Goal: Task Accomplishment & Management: Manage account settings

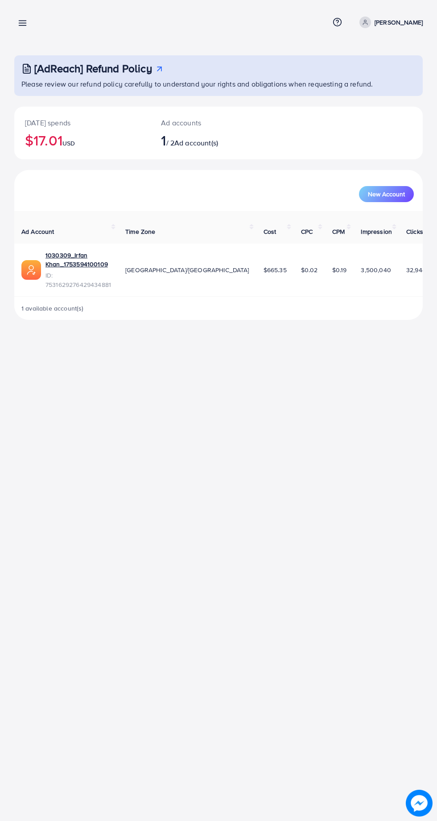
click at [0, 624] on div "Overview Help Center Contact Support Term and policy About Us [PERSON_NAME] Pro…" at bounding box center [218, 410] width 437 height 821
click at [74, 260] on link "1030309_Irfan Khan_1753594100109" at bounding box center [78, 260] width 66 height 18
click at [111, 251] on link "1030309_Irfan Khan_1753594100109" at bounding box center [78, 260] width 66 height 18
click at [23, 18] on icon at bounding box center [22, 22] width 9 height 9
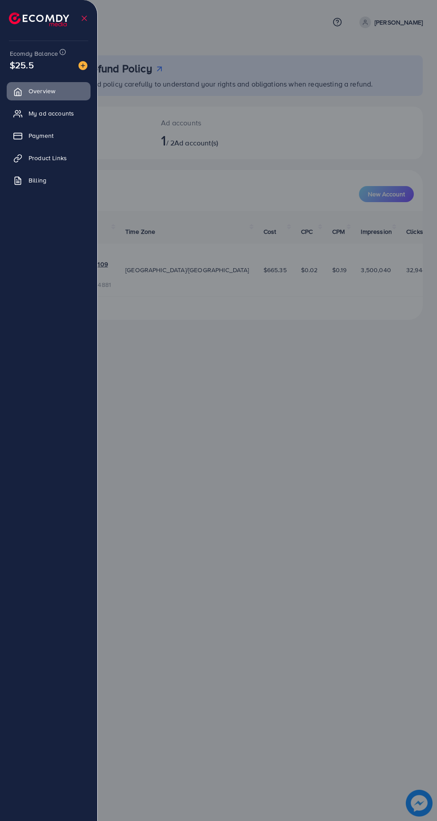
click at [73, 113] on span "My ad accounts" at bounding box center [51, 113] width 45 height 9
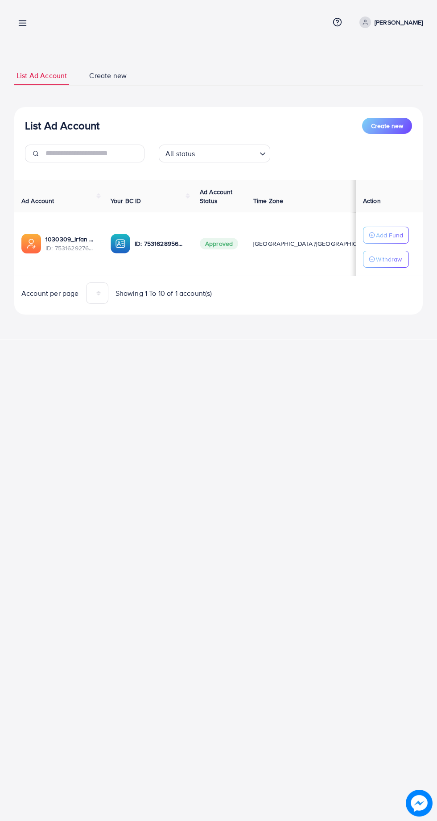
click at [235, 389] on div "My ad accounts Help Center Contact Support Term and policy About Us [PERSON_NAM…" at bounding box center [218, 410] width 437 height 821
click at [81, 235] on link "1030309_Irfan Khan_1753594100109" at bounding box center [70, 239] width 51 height 9
